Goal: Transaction & Acquisition: Download file/media

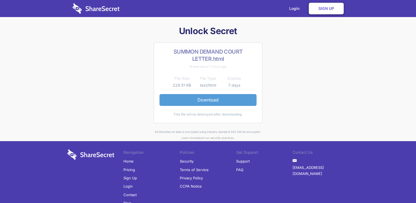
click at [231, 102] on link "Download" at bounding box center [207, 100] width 97 height 12
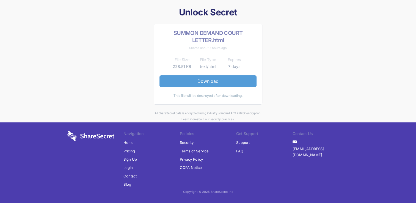
click at [225, 85] on link "Download" at bounding box center [207, 81] width 97 height 12
